Goal: Information Seeking & Learning: Find specific fact

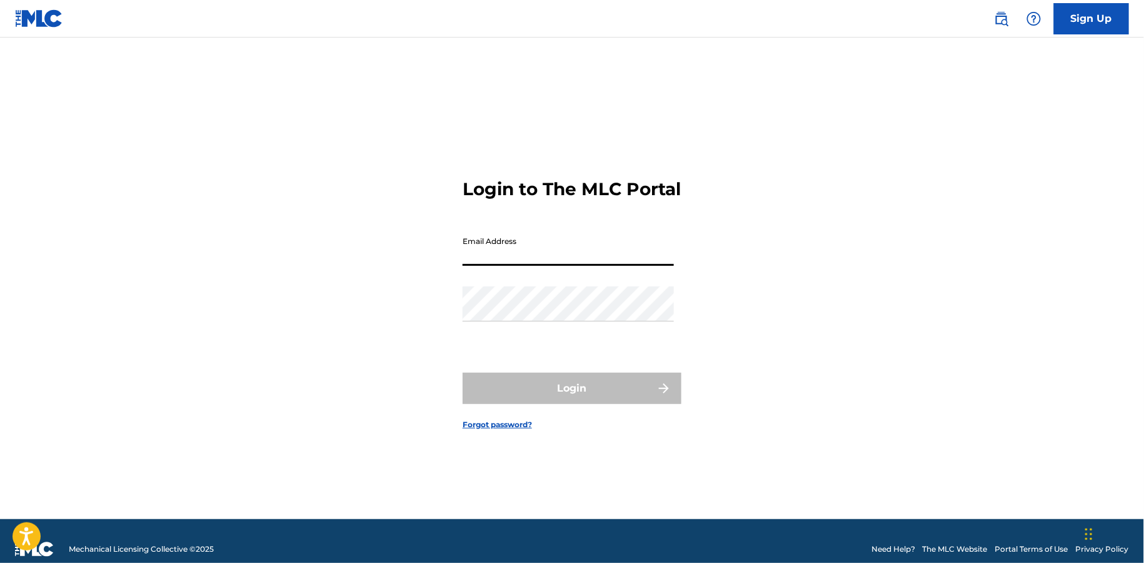
click at [594, 255] on input "Email Address" at bounding box center [568, 248] width 211 height 36
type input "[EMAIL_ADDRESS][DOMAIN_NAME]"
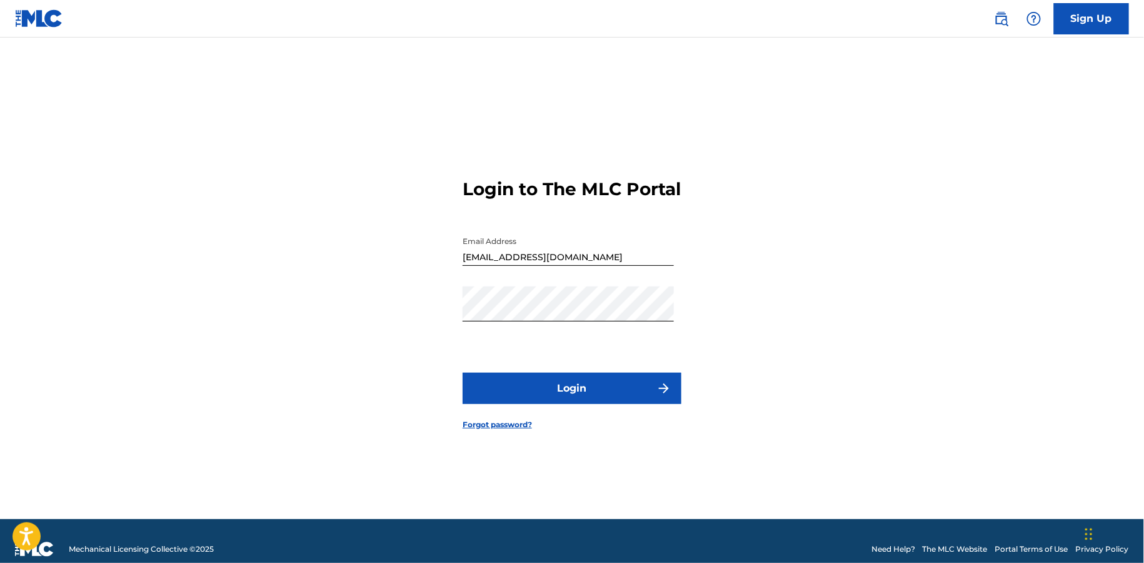
click at [568, 395] on button "Login" at bounding box center [572, 388] width 219 height 31
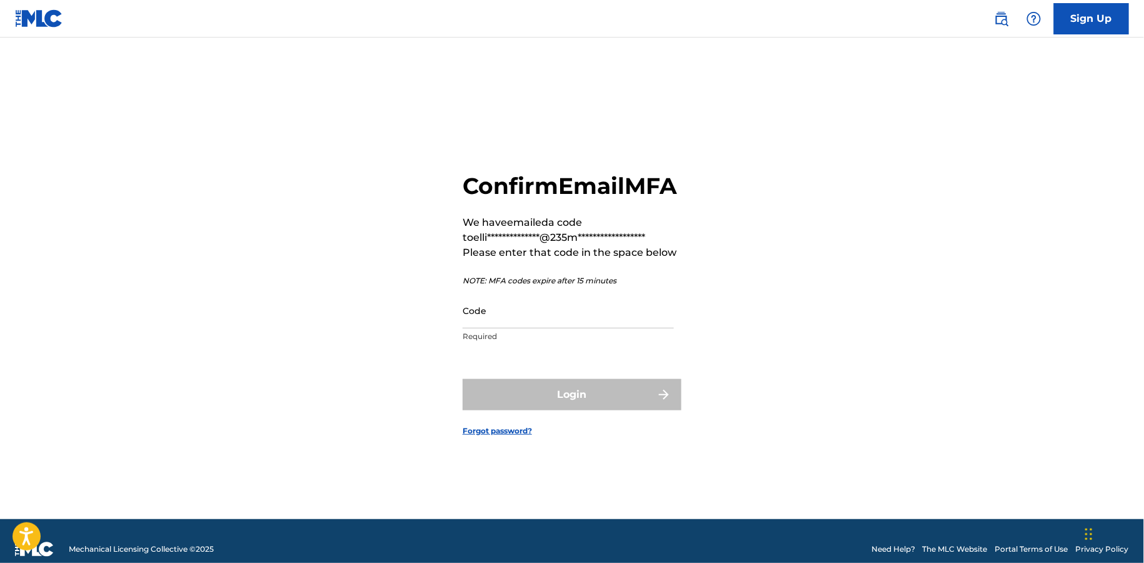
click at [516, 342] on p "Required" at bounding box center [568, 336] width 211 height 11
click at [516, 328] on input "Code" at bounding box center [568, 311] width 211 height 36
paste input "555036"
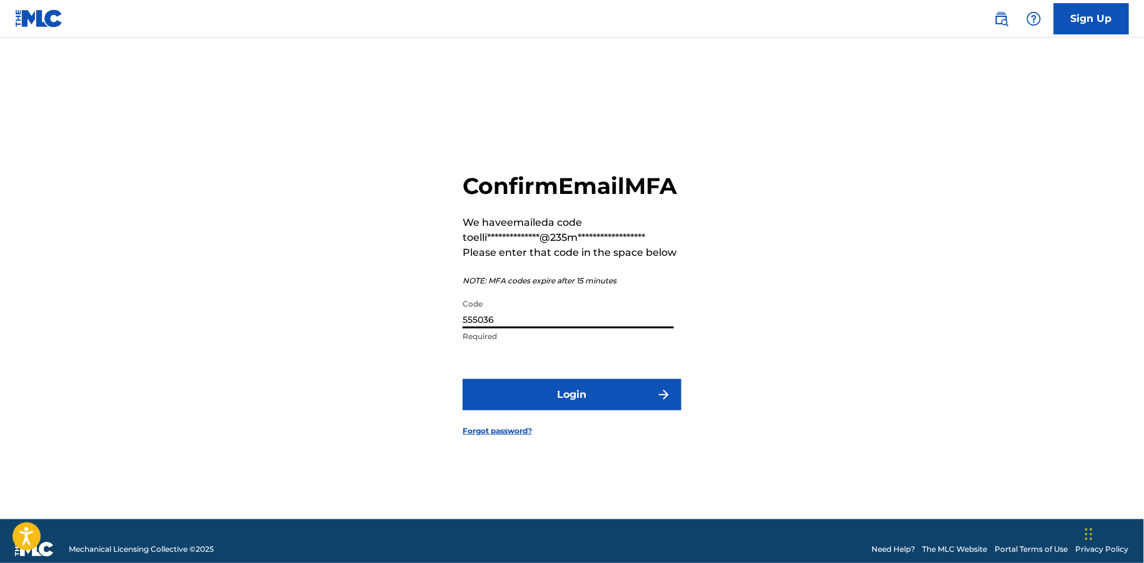
type input "555036"
click at [586, 410] on button "Login" at bounding box center [572, 394] width 219 height 31
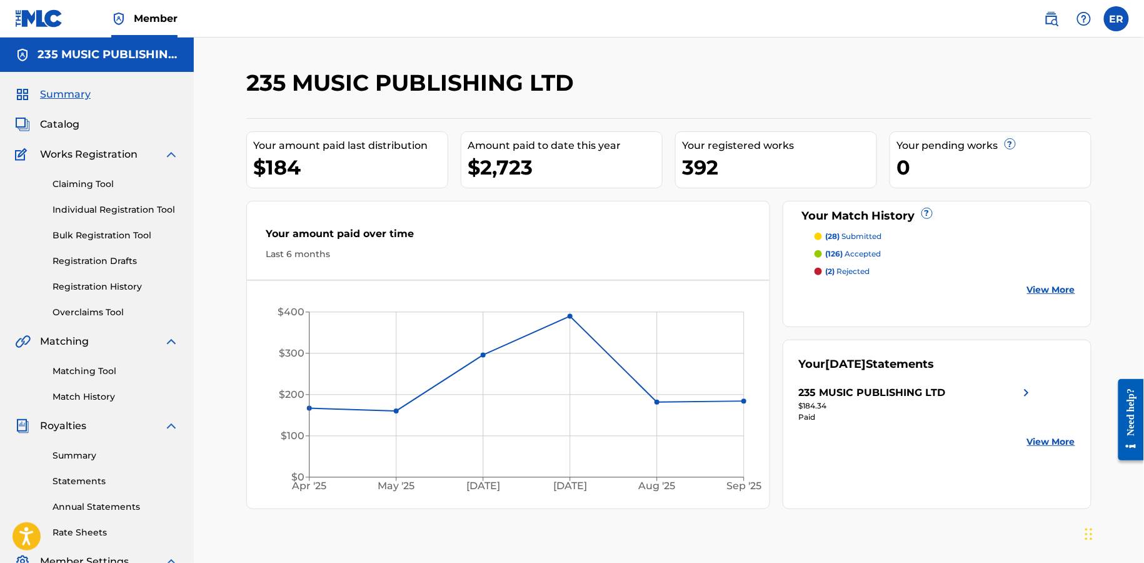
click at [64, 127] on span "Catalog" at bounding box center [59, 124] width 39 height 15
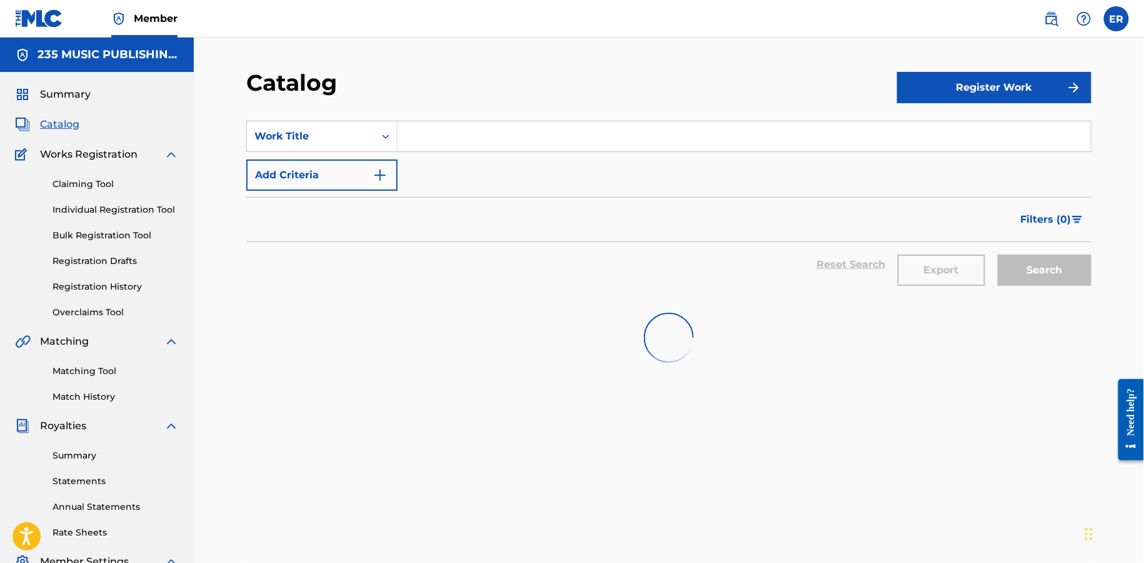
click at [448, 143] on input "Search Form" at bounding box center [744, 136] width 693 height 30
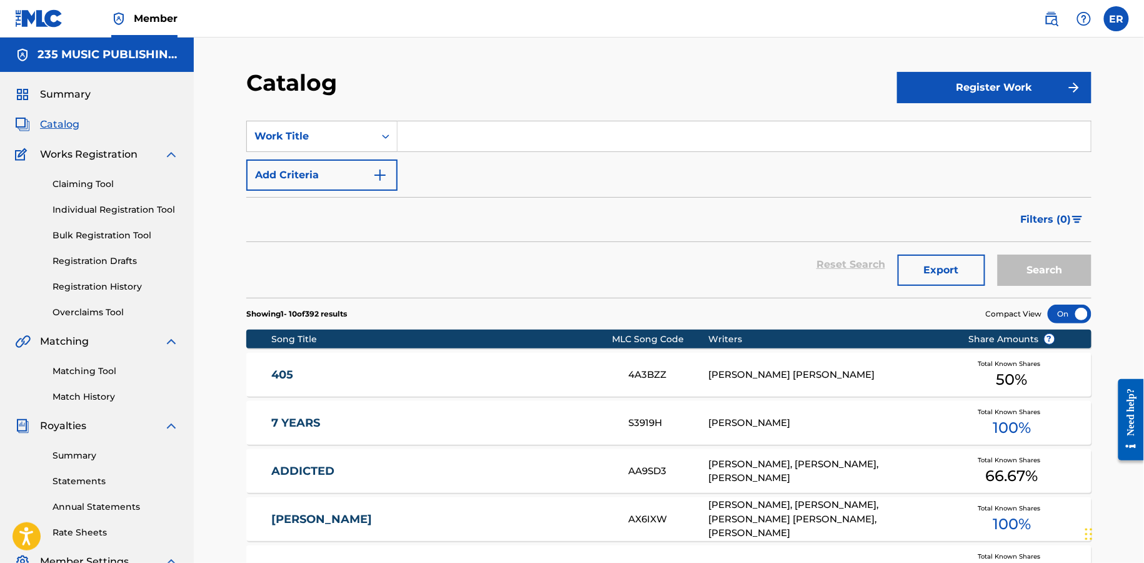
paste input "555036"
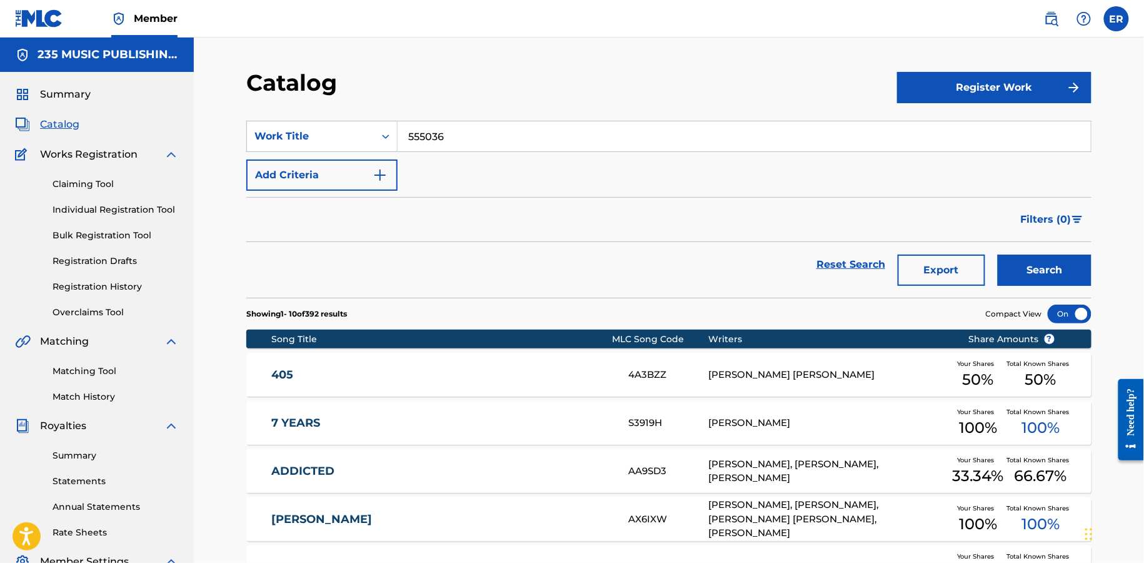
click at [998, 254] on button "Search" at bounding box center [1045, 269] width 94 height 31
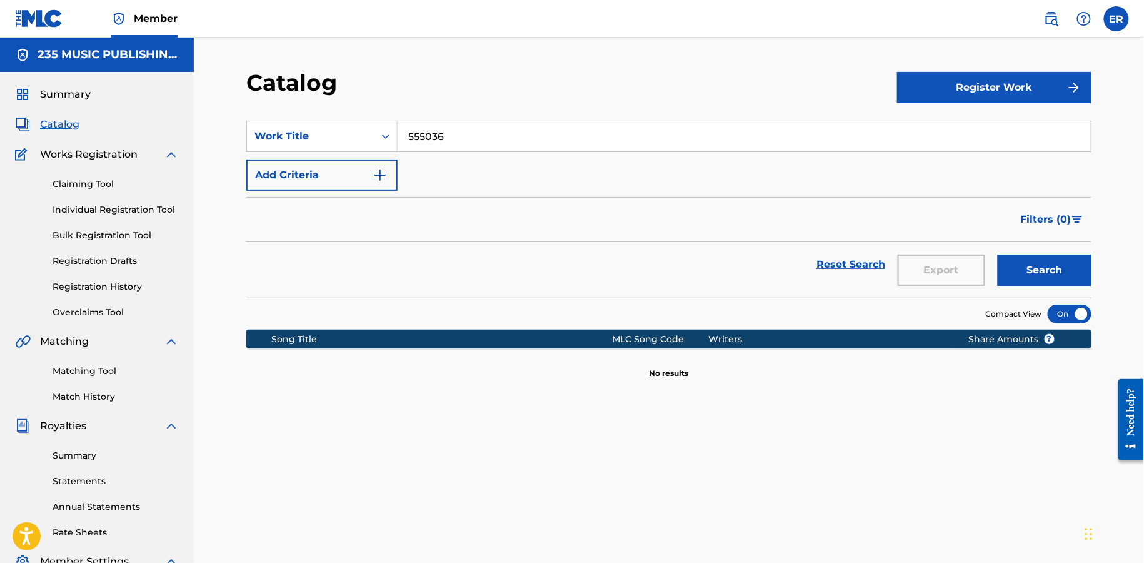
click at [469, 133] on input "555036" at bounding box center [744, 136] width 693 height 30
paste input "Other Humans"
click at [998, 254] on button "Search" at bounding box center [1045, 269] width 94 height 31
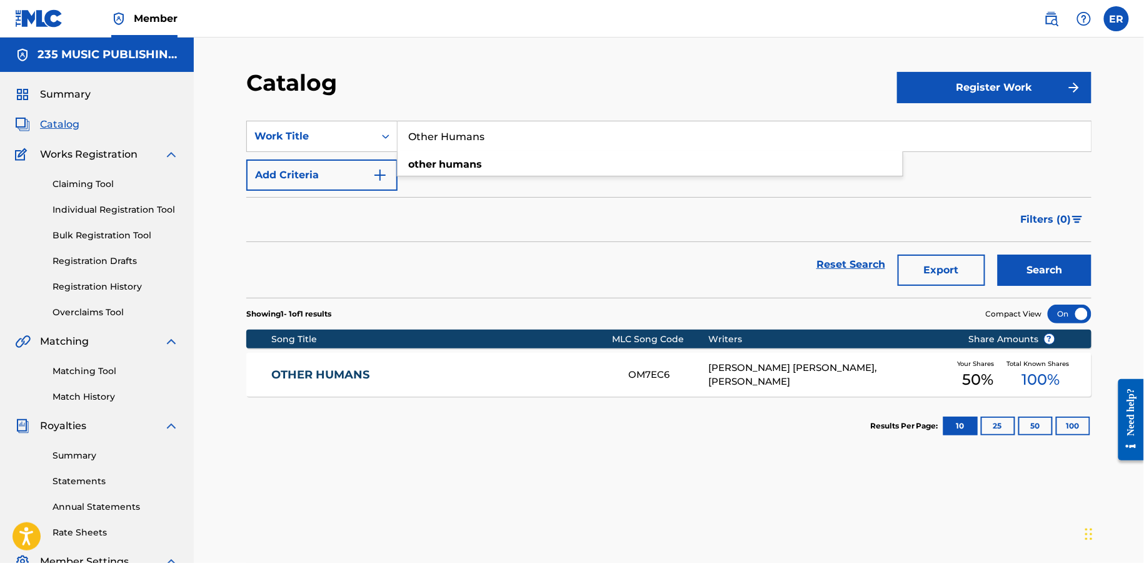
click at [516, 144] on input "Other Humans" at bounding box center [744, 136] width 693 height 30
paste input "Interlude"
type input "Interlude"
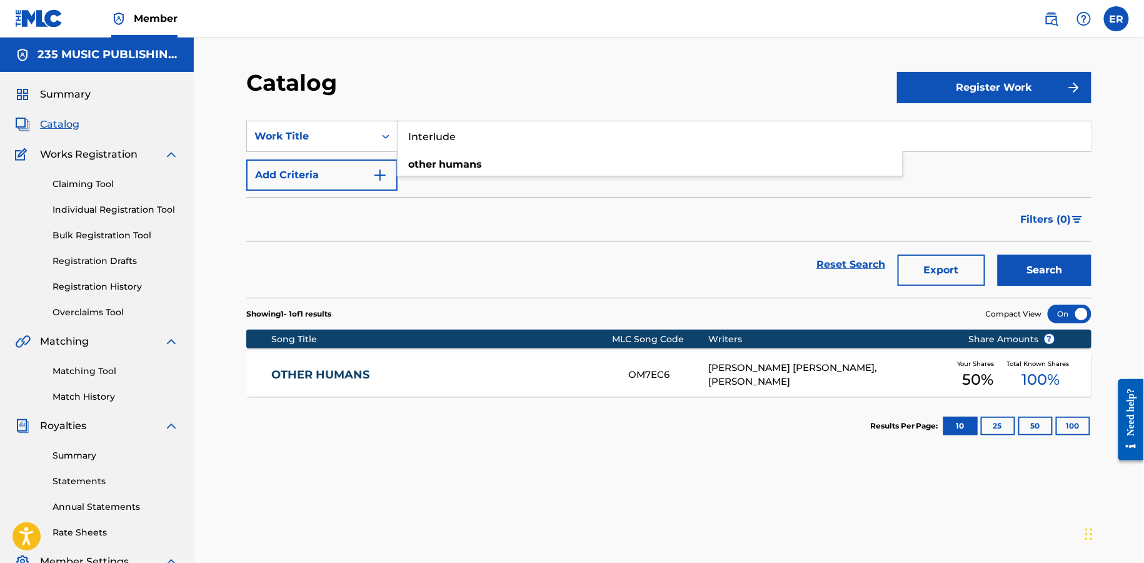
click at [998, 254] on button "Search" at bounding box center [1045, 269] width 94 height 31
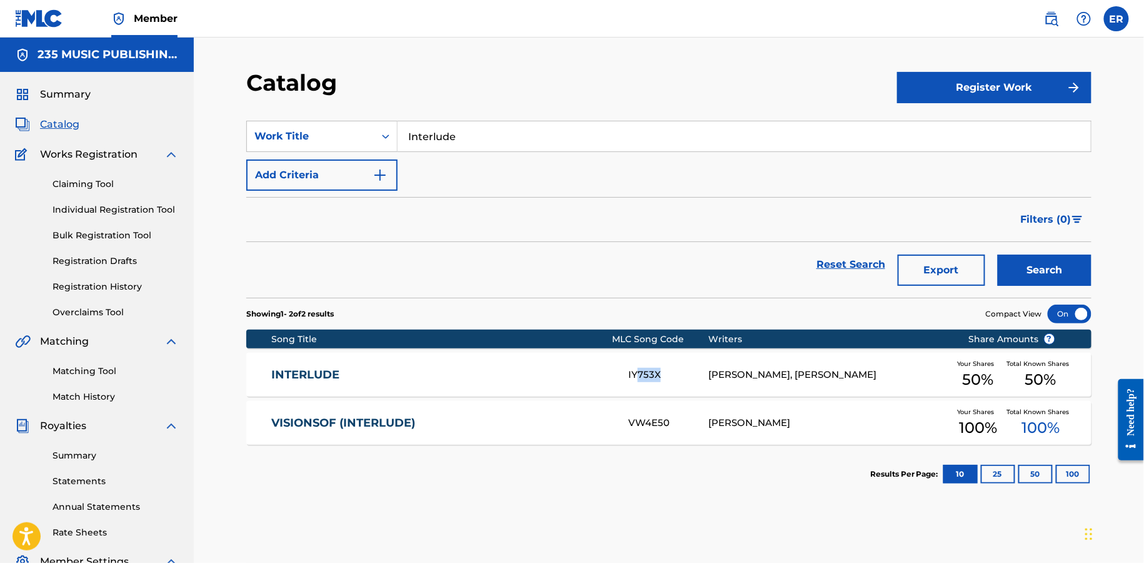
drag, startPoint x: 637, startPoint y: 371, endPoint x: 691, endPoint y: 373, distance: 54.4
click at [691, 373] on div "IY753X" at bounding box center [668, 375] width 80 height 14
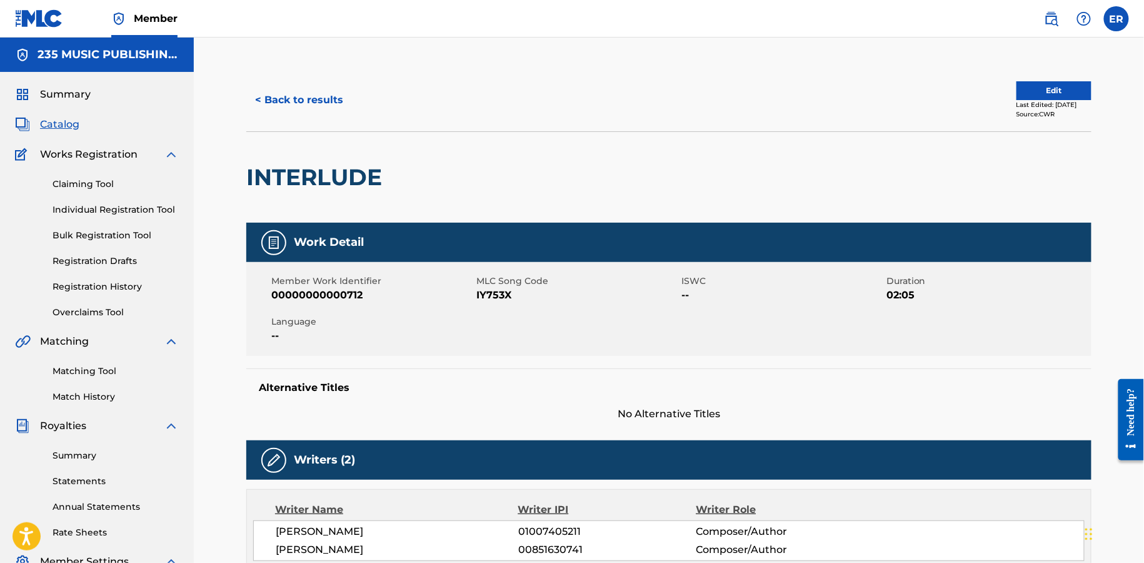
click at [64, 125] on span "Catalog" at bounding box center [59, 124] width 39 height 15
